Goal: Information Seeking & Learning: Learn about a topic

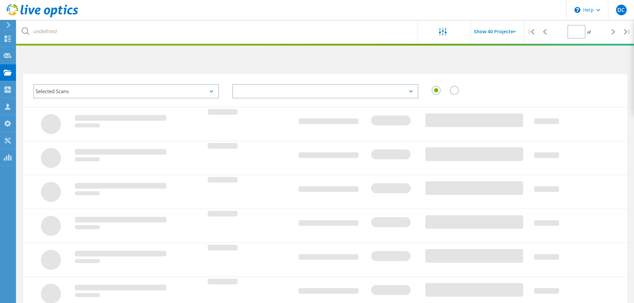
type input "1"
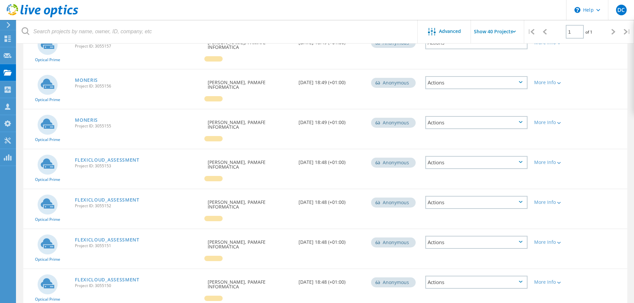
scroll to position [166, 0]
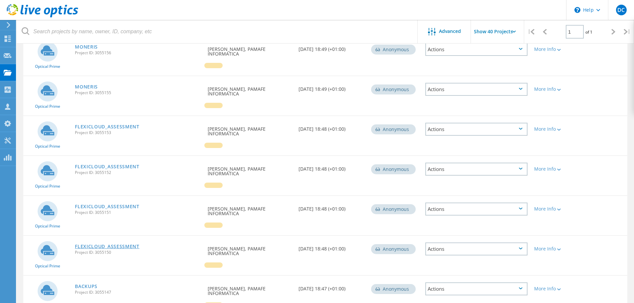
click at [117, 244] on link "FLEXICLOUD_ASSESSMENT" at bounding box center [107, 246] width 65 height 5
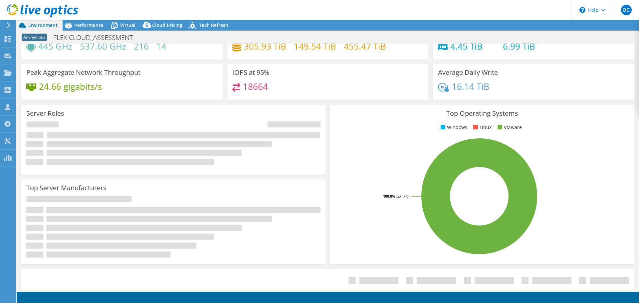
select select "USD"
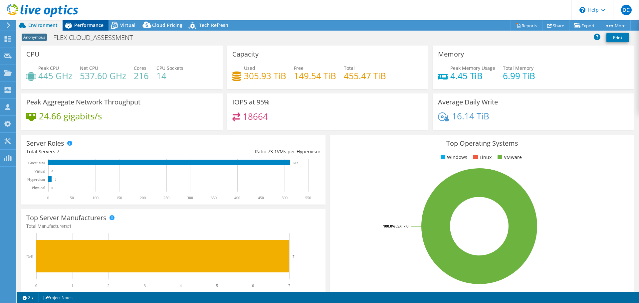
click at [87, 22] on div "Performance" at bounding box center [86, 25] width 46 height 11
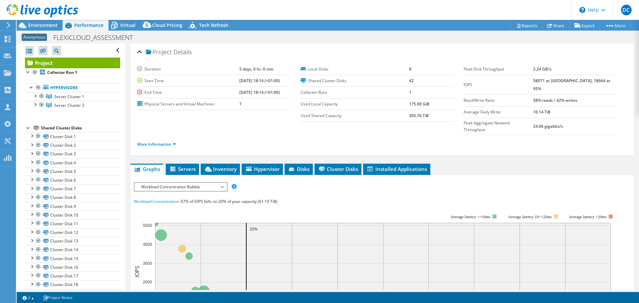
click at [185, 183] on span "Workload Concentration Bubble" at bounding box center [180, 187] width 85 height 8
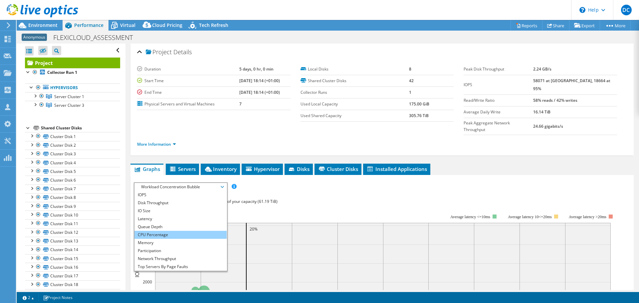
click at [167, 231] on li "CPU Percentage" at bounding box center [180, 235] width 92 height 8
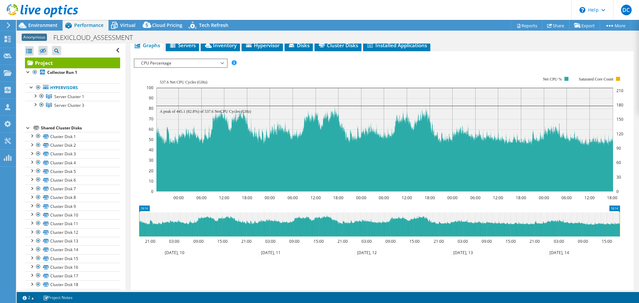
scroll to position [90, 0]
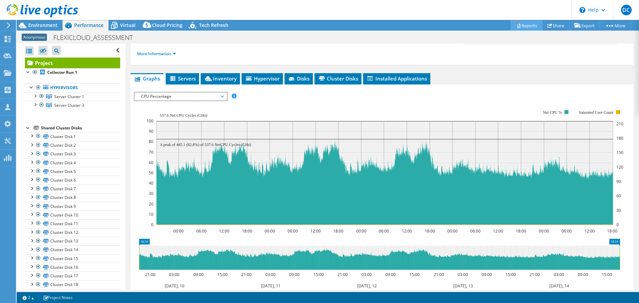
click at [527, 22] on link "Reports" at bounding box center [526, 25] width 32 height 10
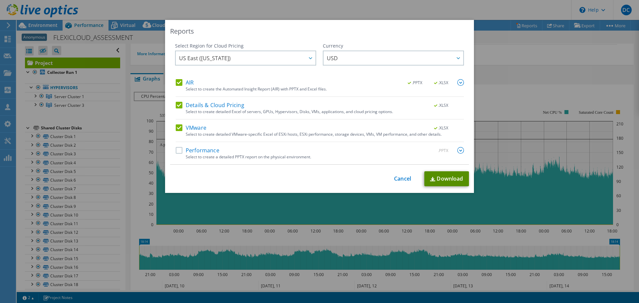
click at [439, 177] on link "Download" at bounding box center [446, 178] width 45 height 15
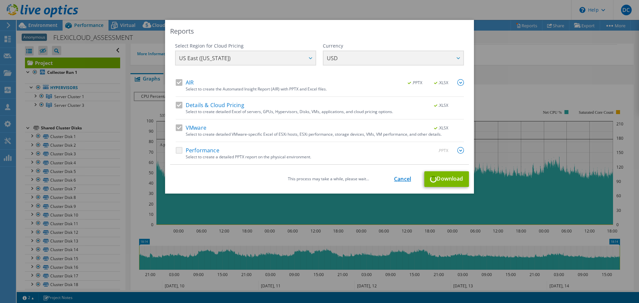
click at [403, 179] on link "Cancel" at bounding box center [402, 179] width 17 height 6
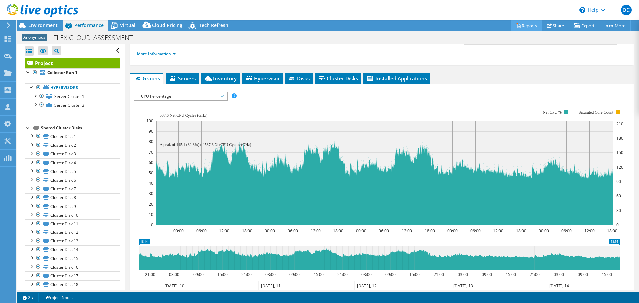
click at [519, 27] on link "Reports" at bounding box center [526, 25] width 32 height 10
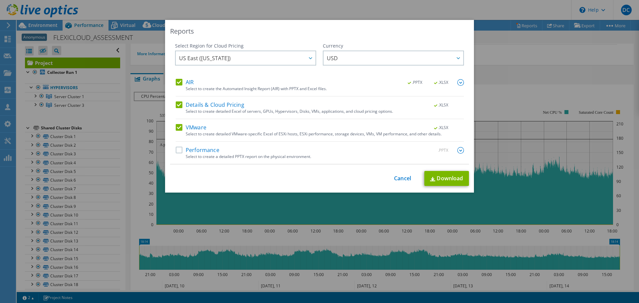
click at [180, 150] on label "Performance" at bounding box center [198, 150] width 44 height 7
click at [0, 0] on input "Performance" at bounding box center [0, 0] width 0 height 0
click at [436, 174] on link "Download" at bounding box center [446, 178] width 45 height 15
click at [398, 177] on link "Cancel" at bounding box center [402, 179] width 17 height 6
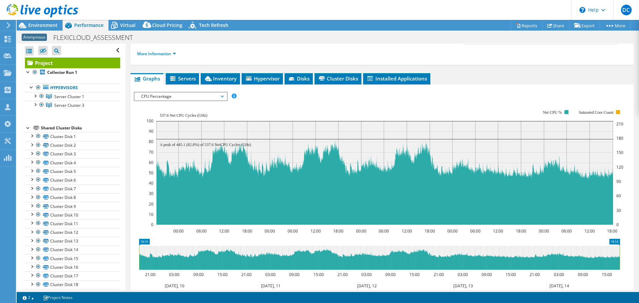
click at [204, 92] on span "CPU Percentage" at bounding box center [180, 96] width 85 height 8
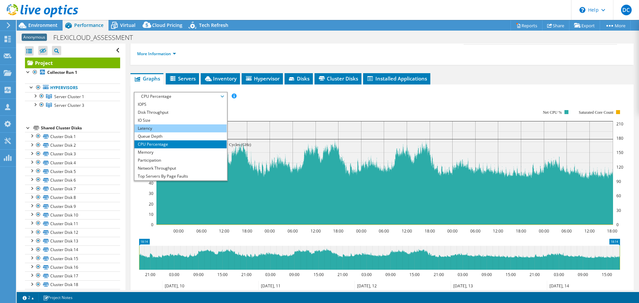
click at [175, 124] on li "Latency" at bounding box center [180, 128] width 92 height 8
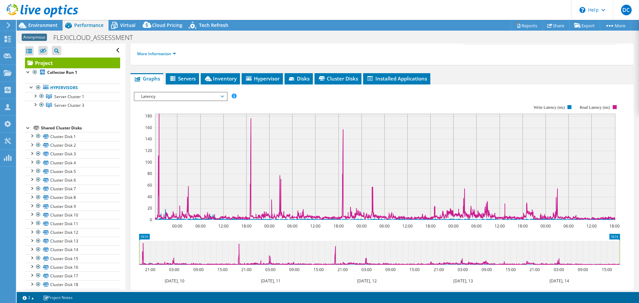
click at [167, 92] on span "Latency" at bounding box center [180, 96] width 85 height 8
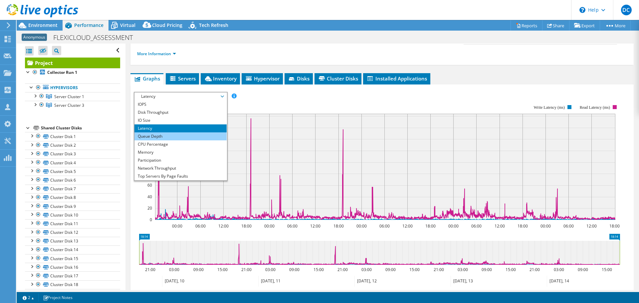
click at [157, 132] on li "Queue Depth" at bounding box center [180, 136] width 92 height 8
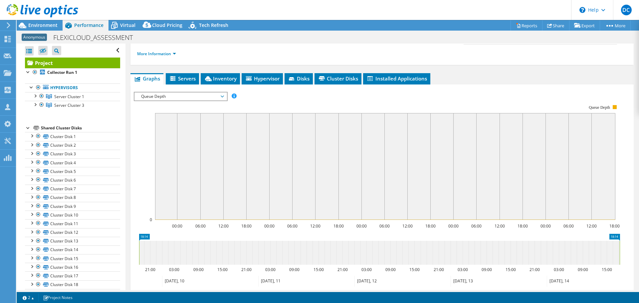
click at [175, 92] on span "Queue Depth" at bounding box center [180, 96] width 85 height 8
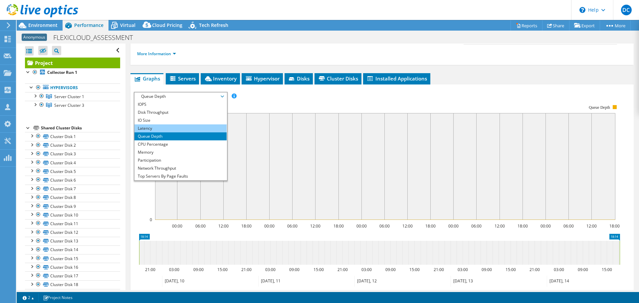
click at [163, 124] on li "Latency" at bounding box center [180, 128] width 92 height 8
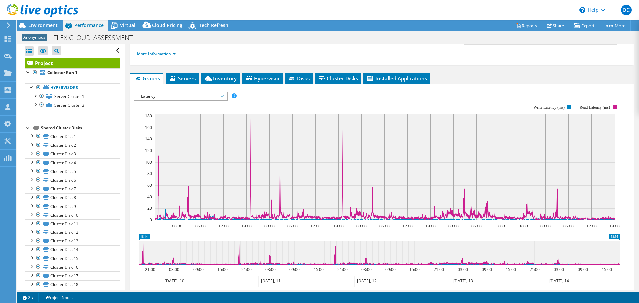
click at [187, 92] on span "Latency" at bounding box center [180, 96] width 85 height 8
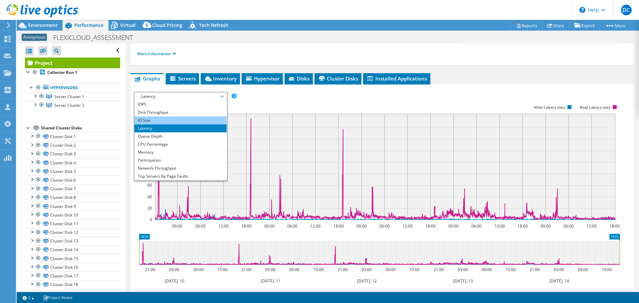
click at [180, 116] on li "IO Size" at bounding box center [180, 120] width 92 height 8
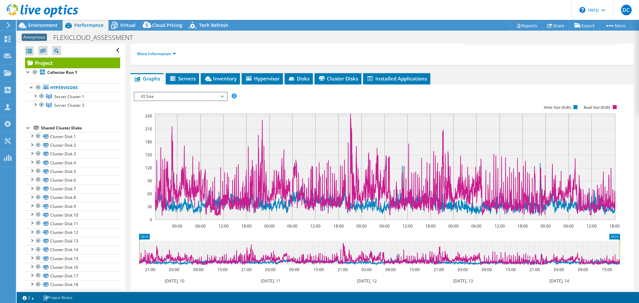
click at [174, 92] on span "IO Size" at bounding box center [180, 96] width 85 height 8
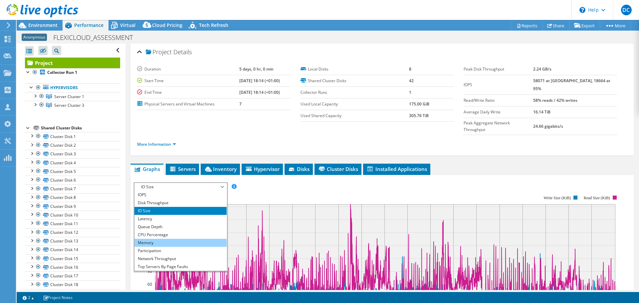
click at [176, 239] on li "Memory" at bounding box center [180, 243] width 92 height 8
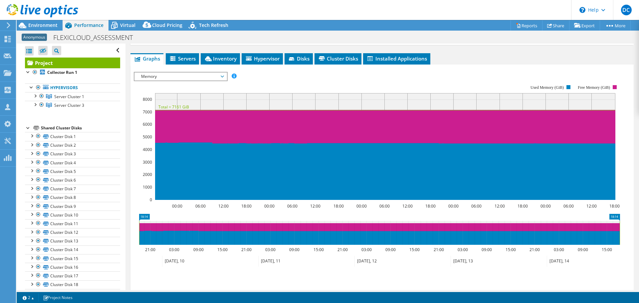
scroll to position [100, 0]
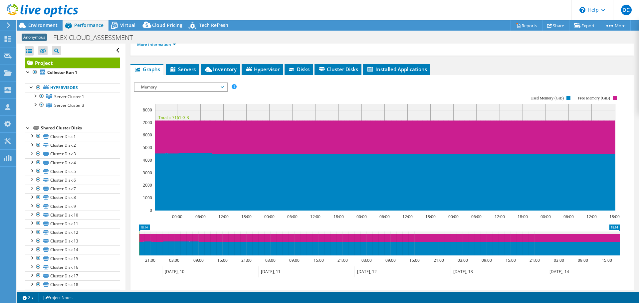
click at [186, 83] on span "Memory" at bounding box center [180, 87] width 85 height 8
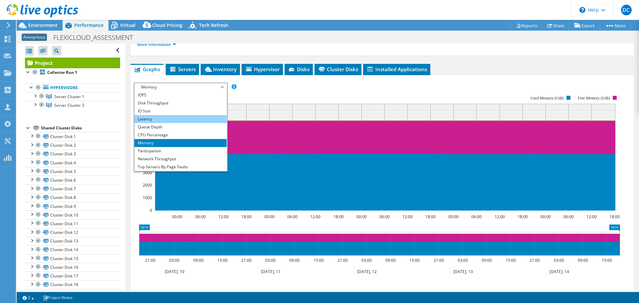
click at [176, 115] on li "Latency" at bounding box center [180, 119] width 92 height 8
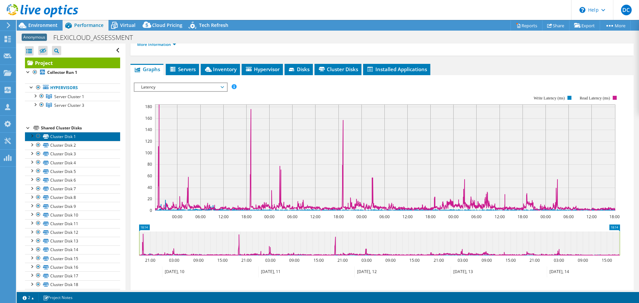
click at [62, 140] on link "Cluster Disk 1" at bounding box center [72, 136] width 95 height 9
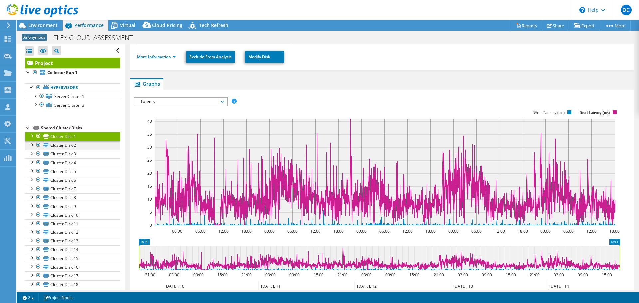
scroll to position [128, 0]
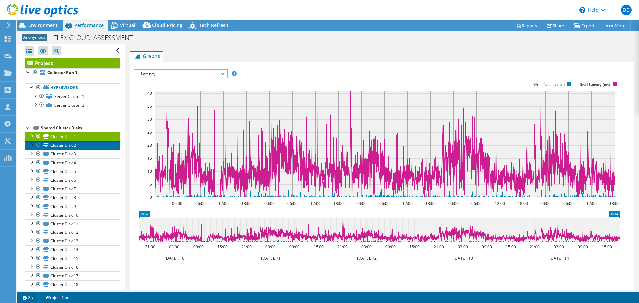
click at [60, 147] on link "Cluster Disk 2" at bounding box center [72, 145] width 95 height 9
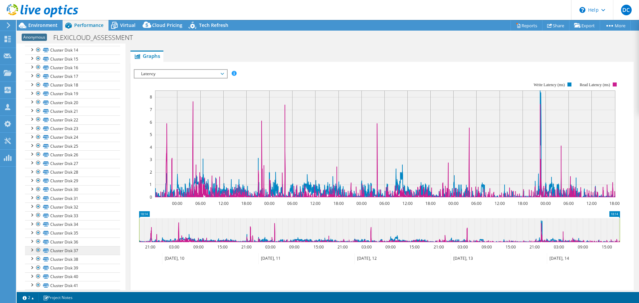
scroll to position [216, 0]
click at [66, 278] on link "Cluster Disk 42" at bounding box center [72, 277] width 95 height 9
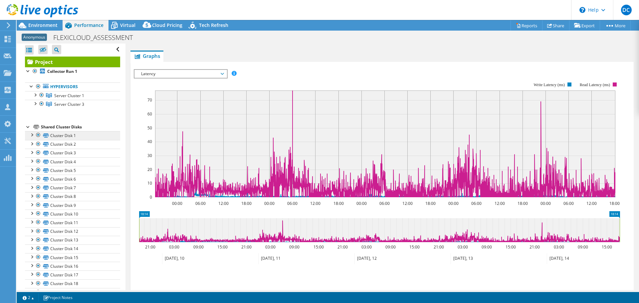
scroll to position [0, 0]
